Goal: Find specific page/section: Find specific page/section

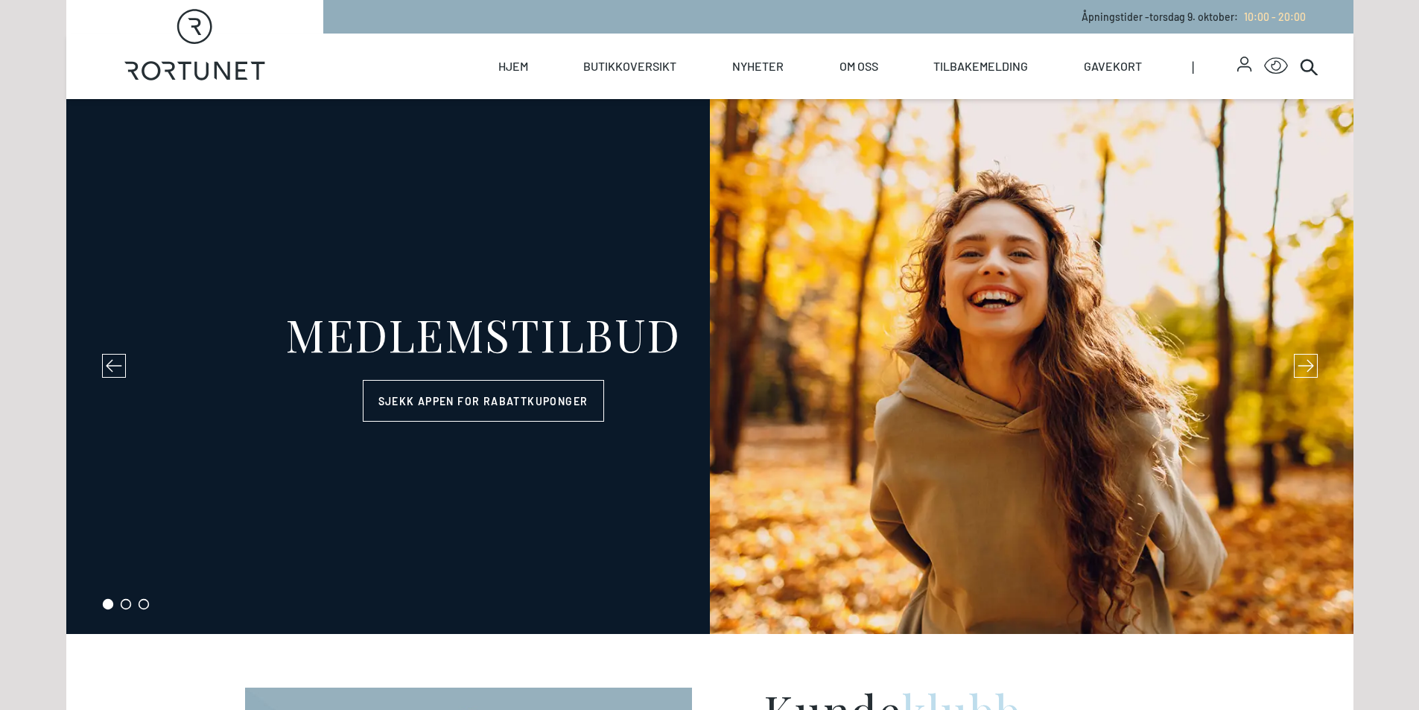
select select "NO"
click at [519, 67] on link "Hjem" at bounding box center [513, 67] width 30 height 66
select select "NO"
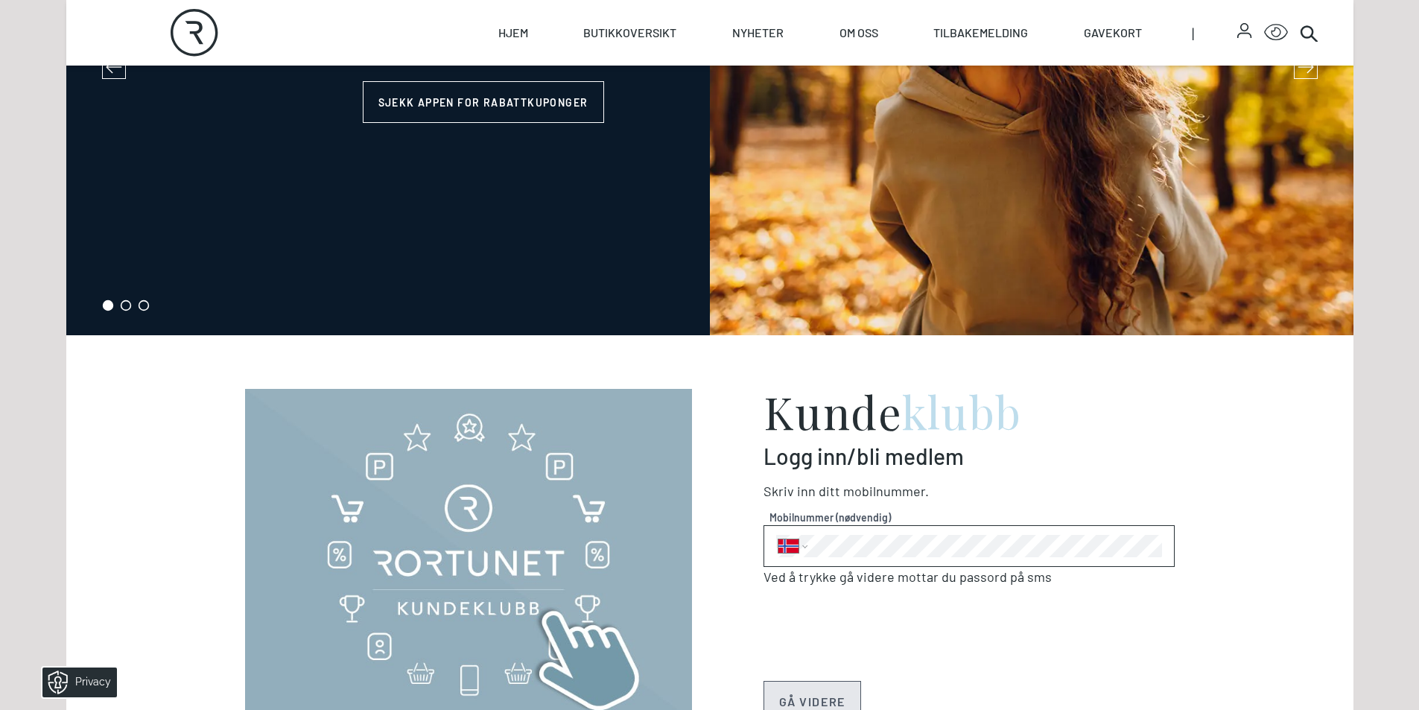
scroll to position [298, 0]
click at [1315, 39] on icon at bounding box center [1314, 39] width 6 height 6
click at [1304, 39] on icon at bounding box center [1309, 33] width 18 height 18
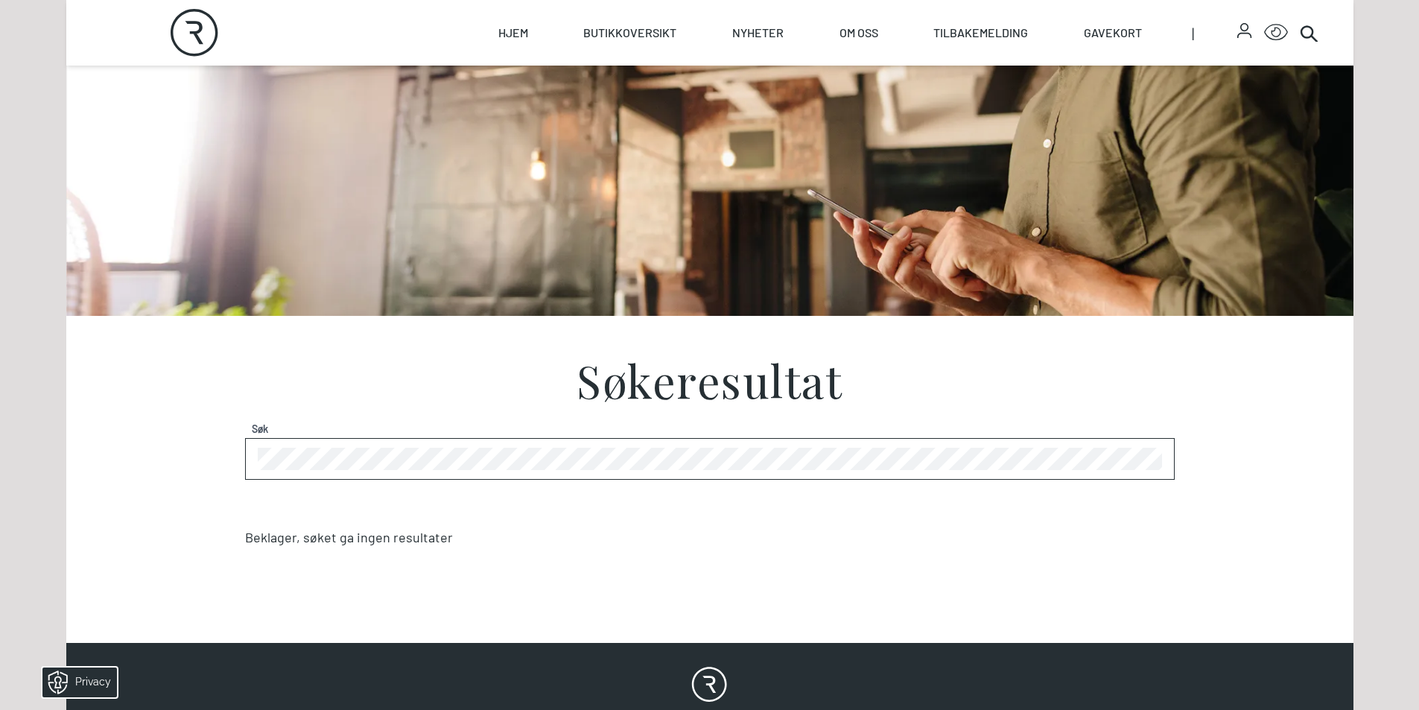
scroll to position [224, 0]
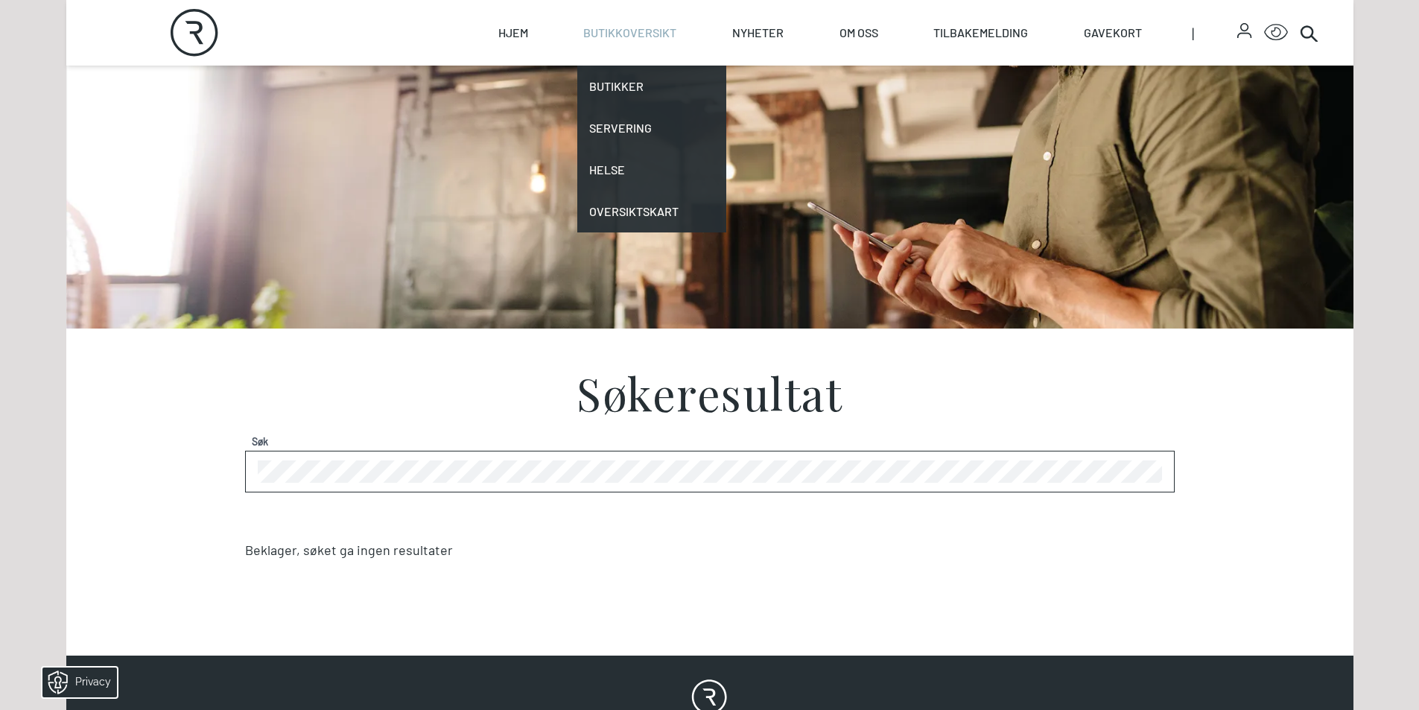
click at [606, 36] on link "Butikkoversikt" at bounding box center [629, 33] width 93 height 66
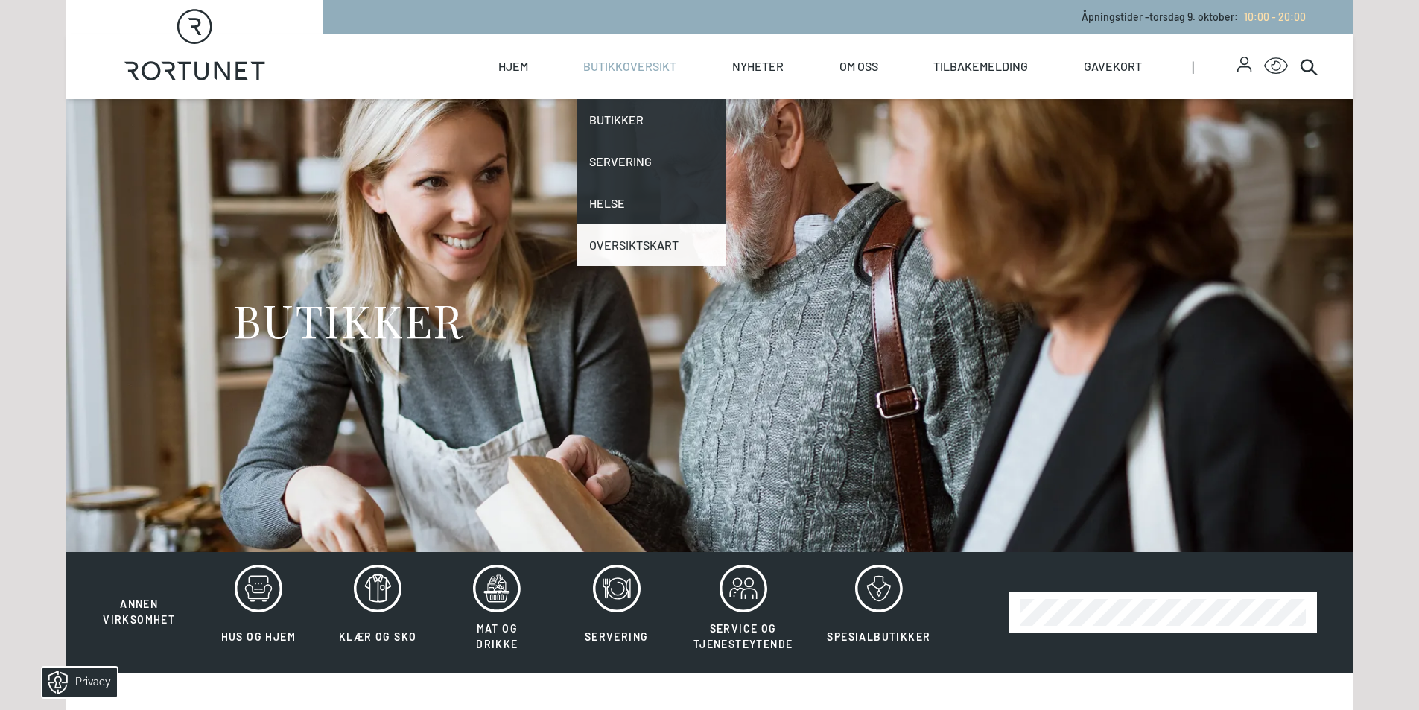
click at [630, 253] on link "Oversiktskart" at bounding box center [651, 245] width 149 height 42
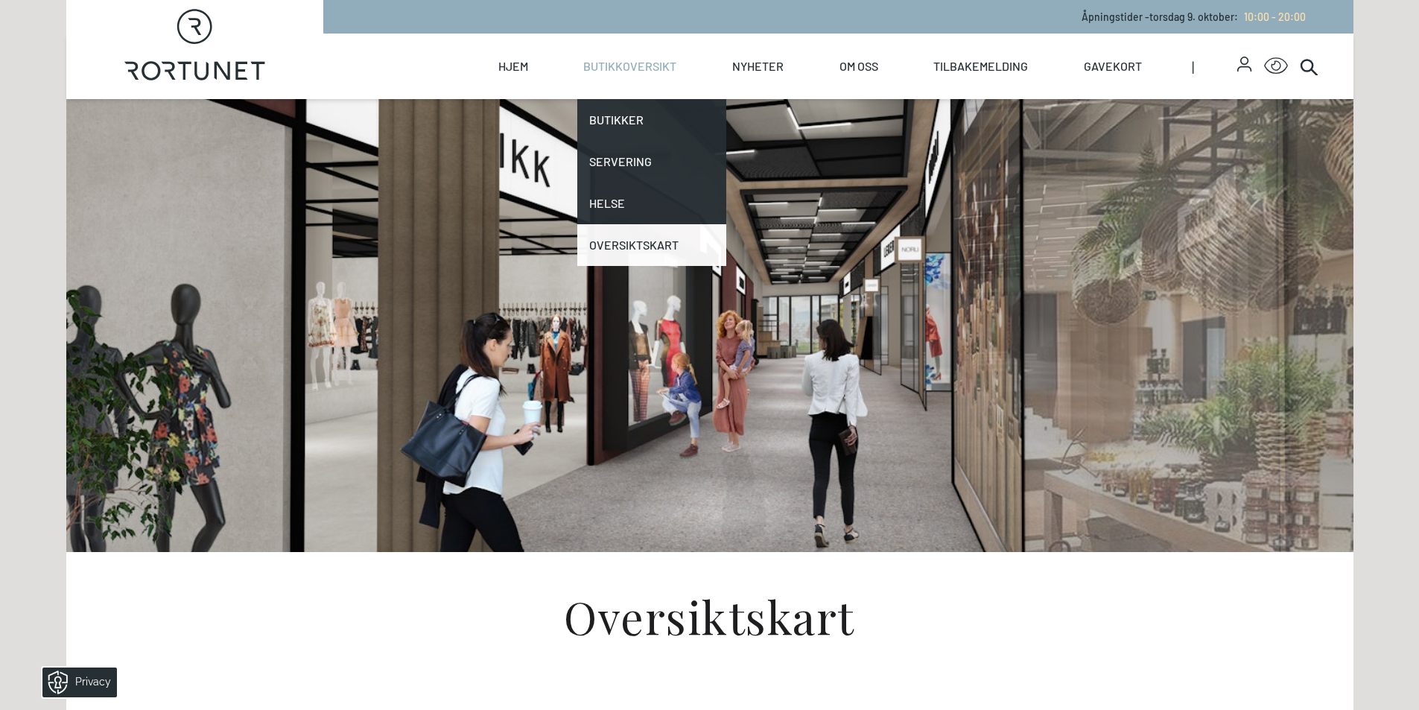
click at [631, 239] on link "Oversiktskart" at bounding box center [651, 245] width 149 height 42
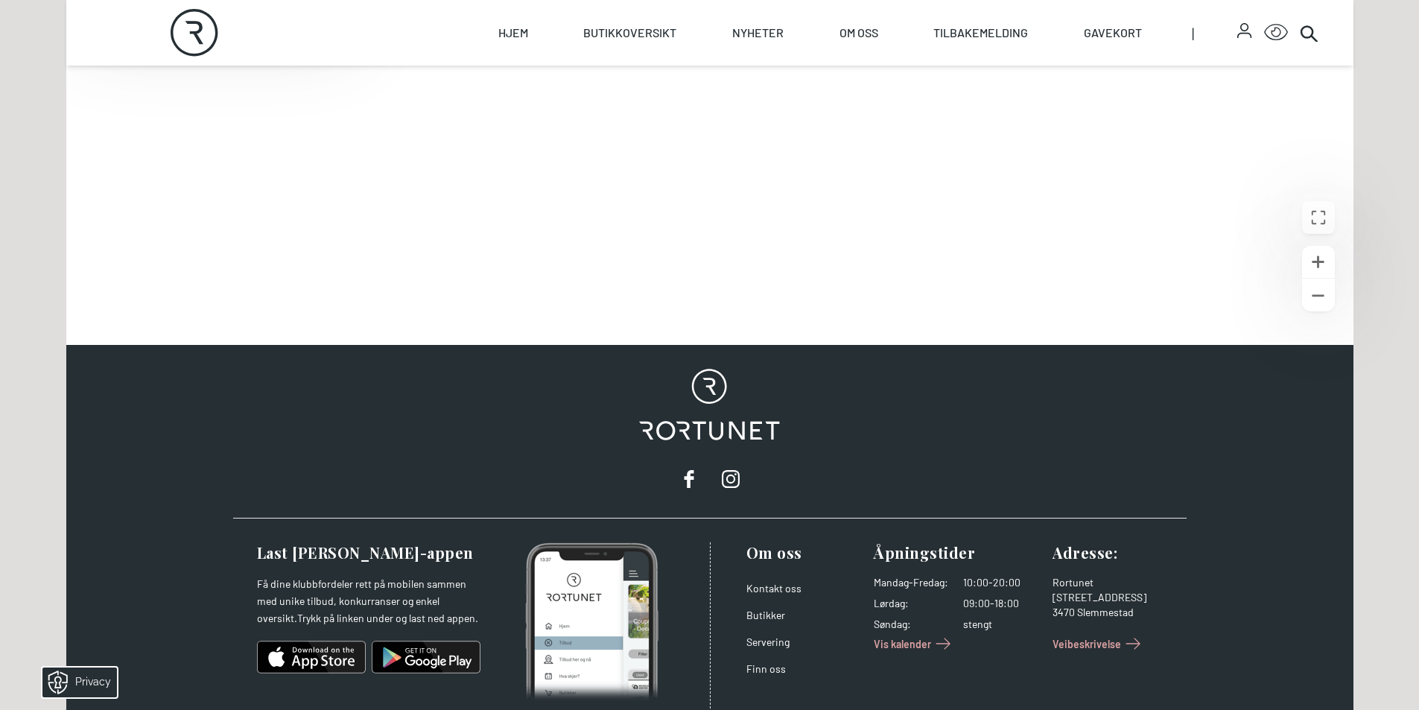
scroll to position [628, 0]
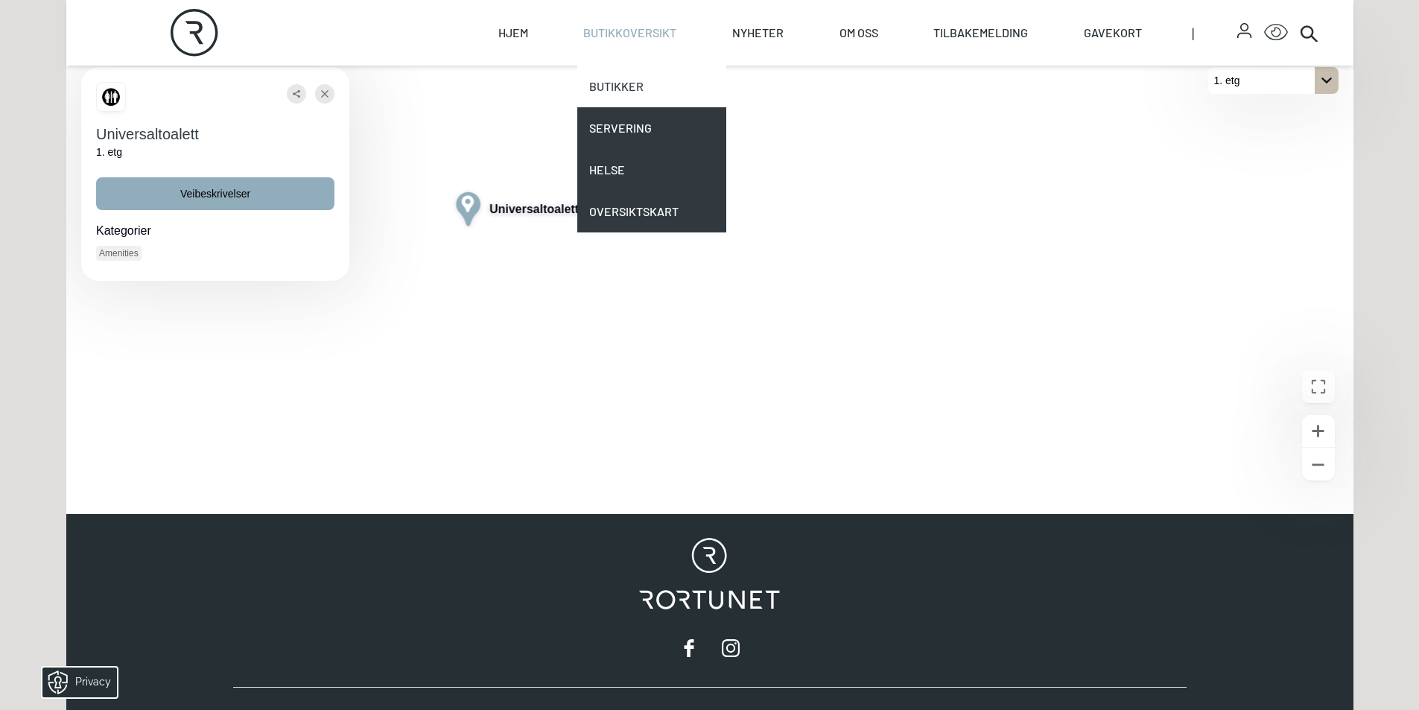
click at [630, 102] on link "Butikker" at bounding box center [651, 87] width 149 height 42
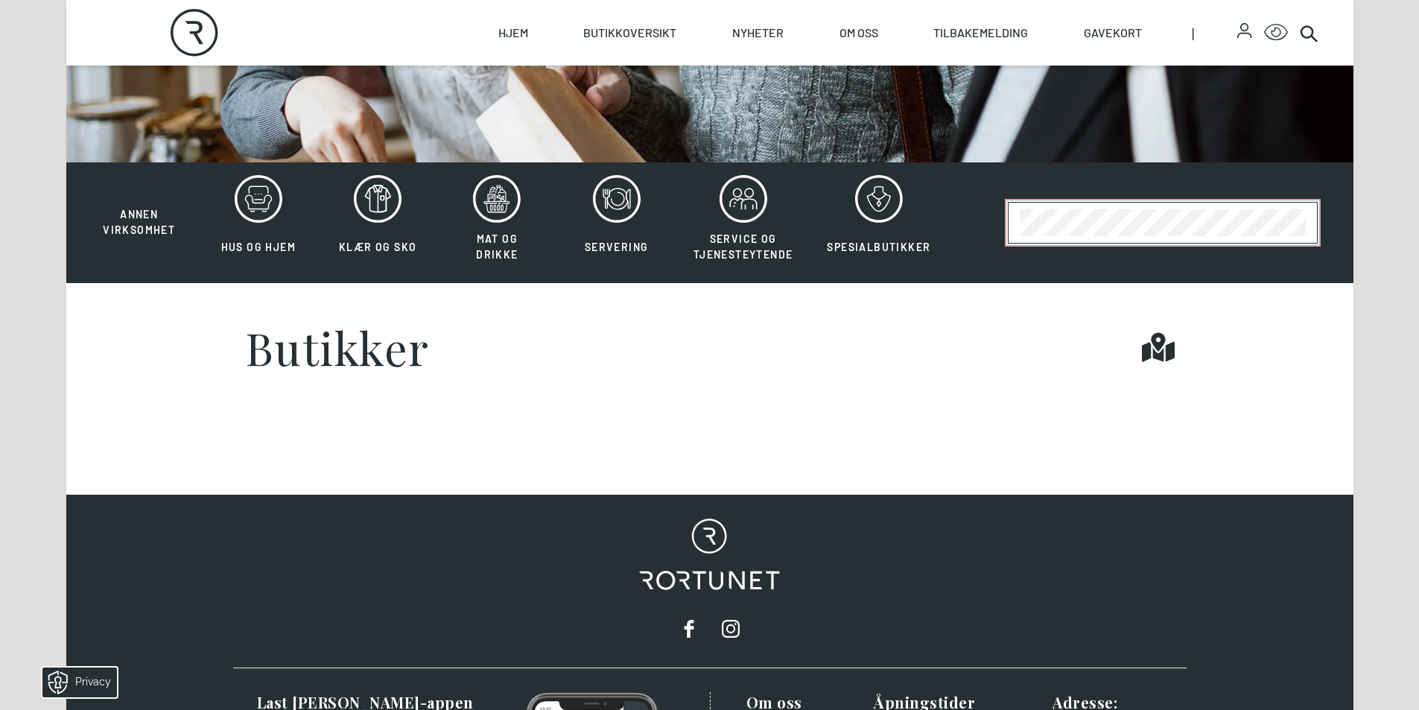
scroll to position [221, 0]
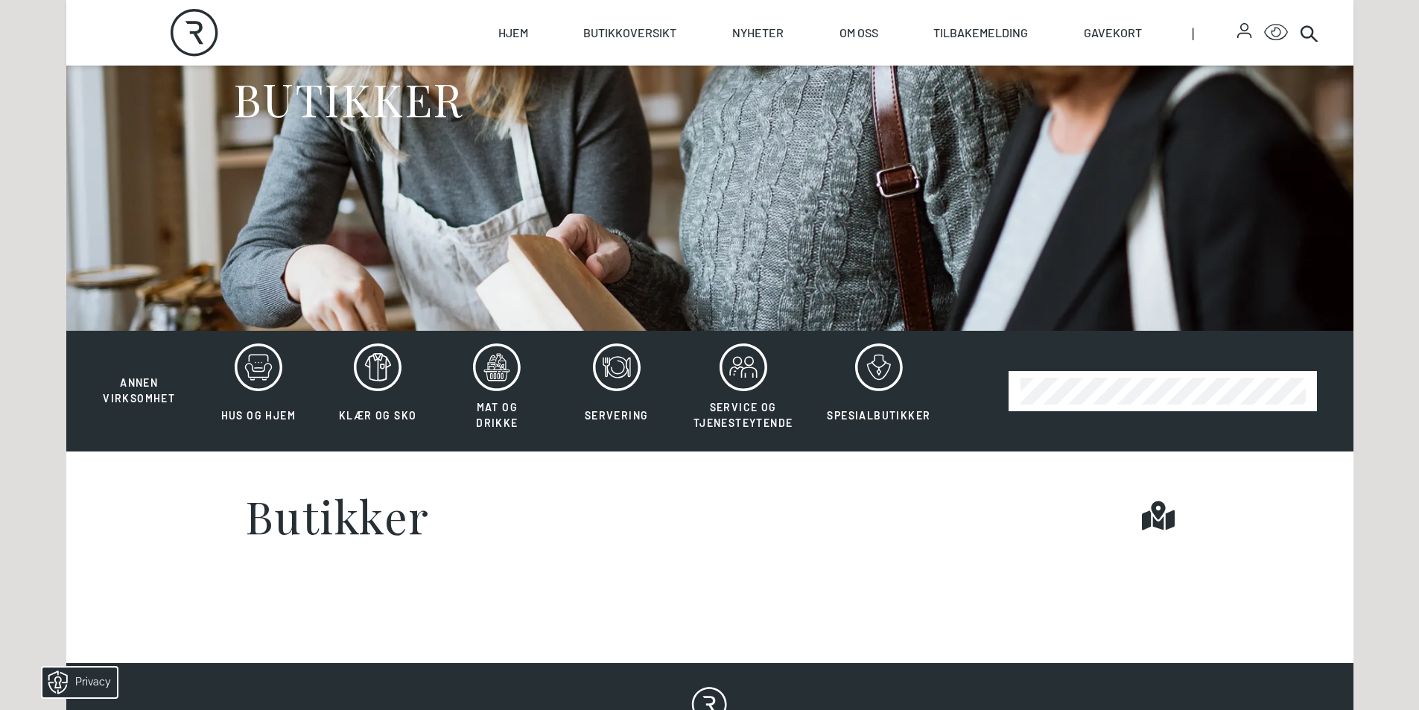
click at [1053, 415] on div at bounding box center [1143, 391] width 395 height 97
click at [1027, 473] on section "Butikker Find it!" at bounding box center [709, 516] width 1287 height 128
